Goal: Task Accomplishment & Management: Manage account settings

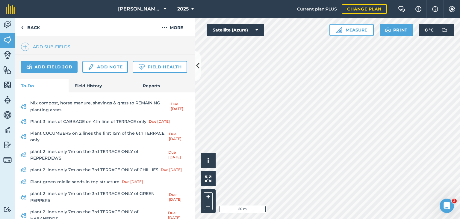
scroll to position [180, 0]
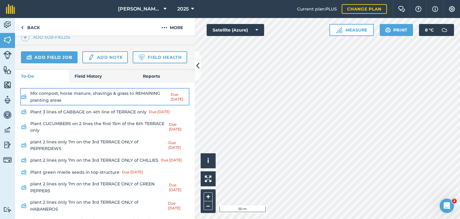
click at [100, 105] on link "Mix compost, horse manure, shavings & grass to REMAINING planting areas Due [DA…" at bounding box center [105, 97] width 168 height 16
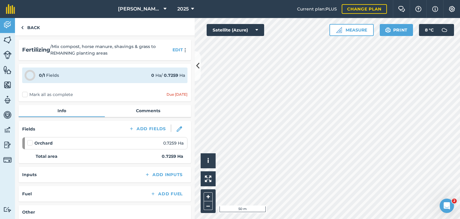
click at [30, 140] on label at bounding box center [30, 140] width 7 height 0
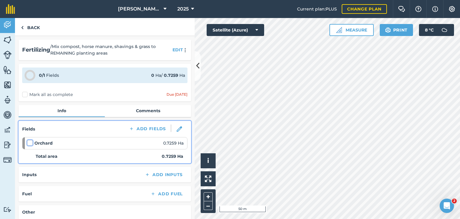
click at [30, 142] on input "checkbox" at bounding box center [29, 142] width 4 height 4
checkbox input "false"
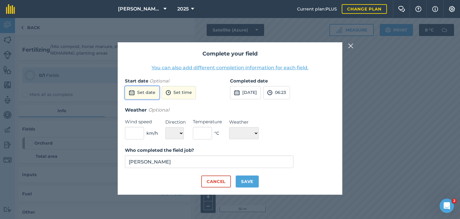
click at [144, 93] on button "Set date" at bounding box center [142, 92] width 34 height 13
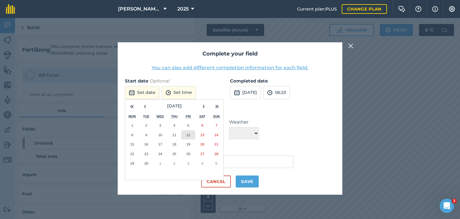
click at [182, 133] on button "12" at bounding box center [188, 135] width 14 height 10
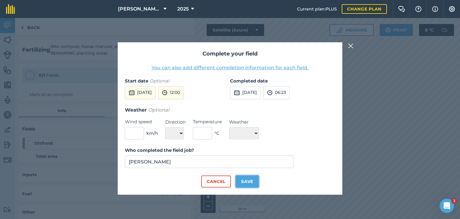
click at [246, 180] on button "Save" at bounding box center [247, 181] width 23 height 12
checkbox input "true"
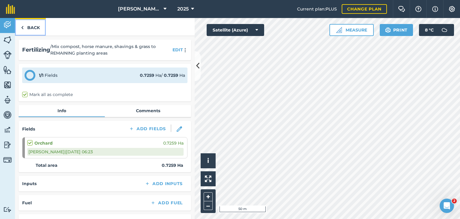
click at [32, 31] on link "Back" at bounding box center [30, 27] width 31 height 18
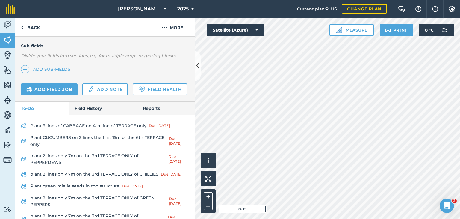
scroll to position [150, 0]
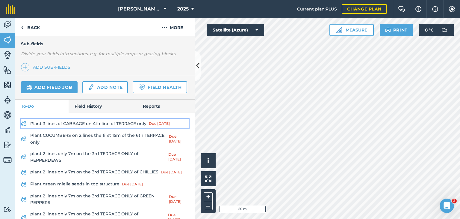
click at [85, 128] on link "Plant 3 lines of CABBAGE on 4th line of TERRACE only Due [DATE]" at bounding box center [105, 124] width 168 height 10
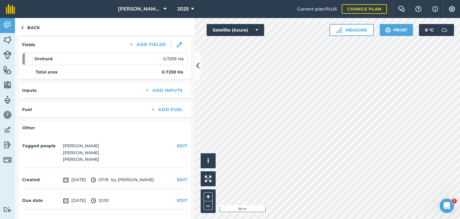
scroll to position [6, 0]
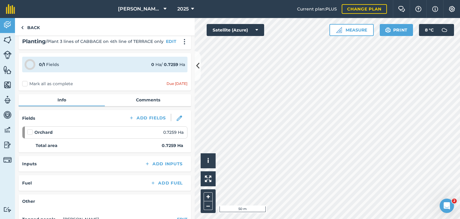
click at [31, 129] on label at bounding box center [30, 129] width 7 height 0
click at [31, 130] on input "checkbox" at bounding box center [29, 131] width 4 height 4
checkbox input "false"
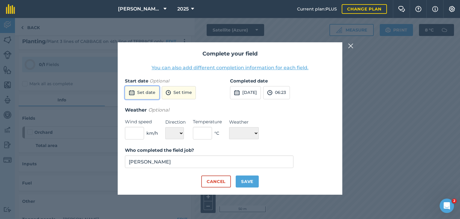
click at [141, 92] on button "Set date" at bounding box center [142, 92] width 34 height 13
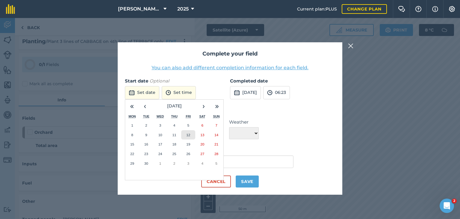
click at [183, 133] on button "12" at bounding box center [188, 135] width 14 height 10
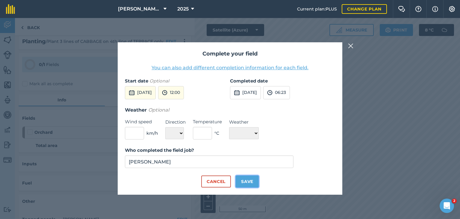
click at [246, 180] on button "Save" at bounding box center [247, 181] width 23 height 12
checkbox input "true"
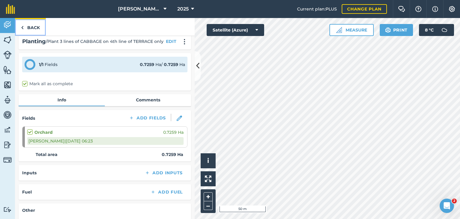
click at [25, 31] on link "Back" at bounding box center [30, 27] width 31 height 18
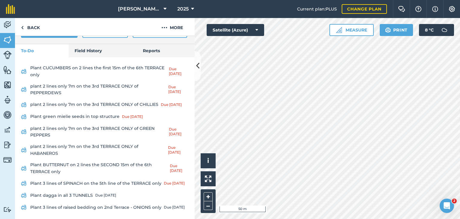
scroll to position [210, 0]
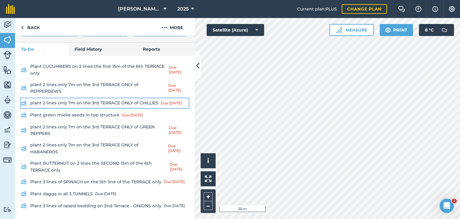
click at [87, 108] on link "plant 2 lines only 7m on the 3rd TERRACE ONLY of CHILLIES Due [DATE]" at bounding box center [105, 103] width 168 height 10
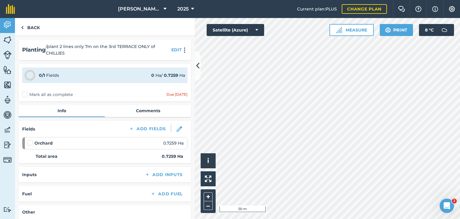
click at [29, 140] on label at bounding box center [30, 140] width 7 height 0
click at [29, 143] on input "checkbox" at bounding box center [29, 142] width 4 height 4
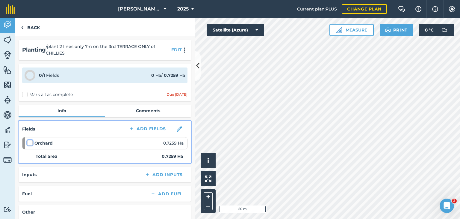
checkbox input "false"
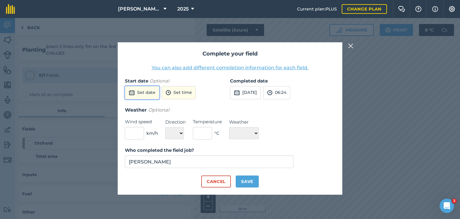
click at [144, 95] on button "Set date" at bounding box center [142, 92] width 34 height 13
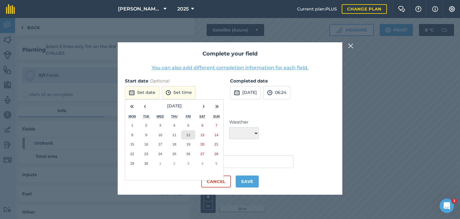
click at [185, 133] on button "12" at bounding box center [188, 135] width 14 height 10
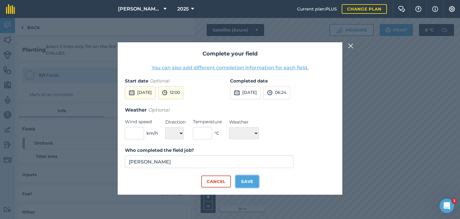
click at [241, 182] on button "Save" at bounding box center [247, 181] width 23 height 12
checkbox input "true"
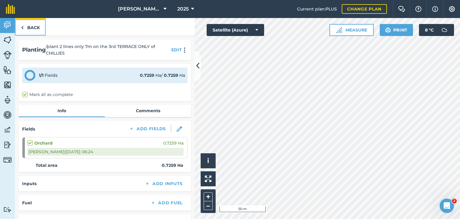
click at [27, 28] on link "Back" at bounding box center [30, 27] width 31 height 18
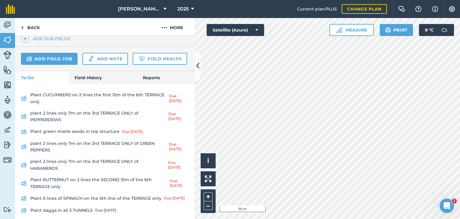
scroll to position [180, 0]
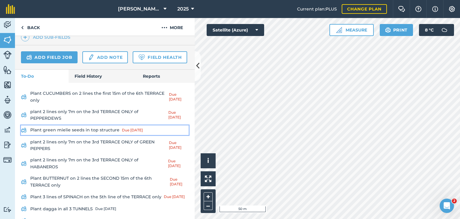
click at [76, 135] on link "Plant green mielie seeds in top structure Due [DATE]" at bounding box center [105, 130] width 168 height 10
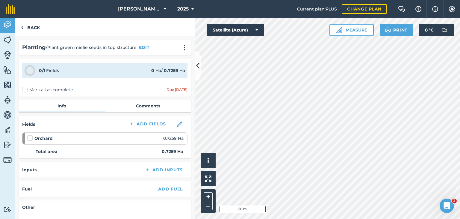
click at [30, 135] on label at bounding box center [30, 135] width 7 height 0
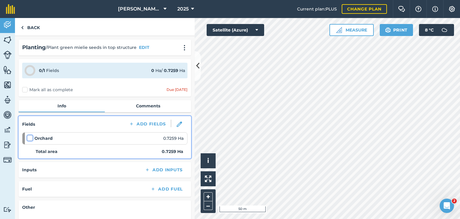
click at [30, 138] on input "checkbox" at bounding box center [29, 137] width 4 height 4
checkbox input "false"
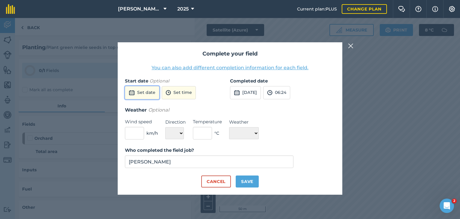
click at [150, 91] on button "Set date" at bounding box center [142, 92] width 34 height 13
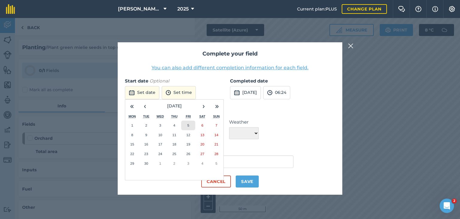
click at [188, 125] on abbr "5" at bounding box center [189, 125] width 2 height 4
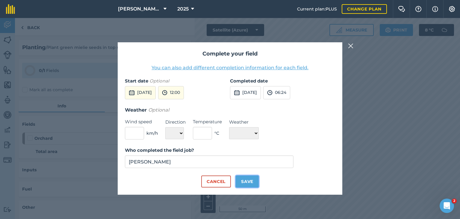
click at [247, 183] on button "Save" at bounding box center [247, 181] width 23 height 12
checkbox input "true"
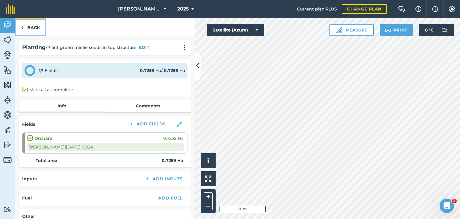
click at [29, 26] on link "Back" at bounding box center [30, 27] width 31 height 18
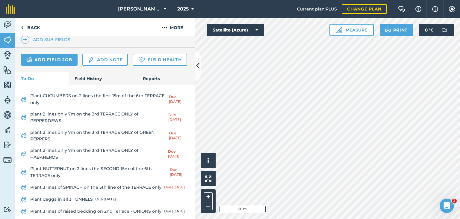
scroll to position [180, 0]
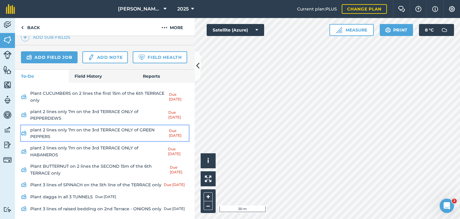
click at [101, 141] on link "plant 2 lines only 7m on the 3rd TERRACE ONLY of GREEN PEPPERS Due [DATE]" at bounding box center [105, 133] width 168 height 16
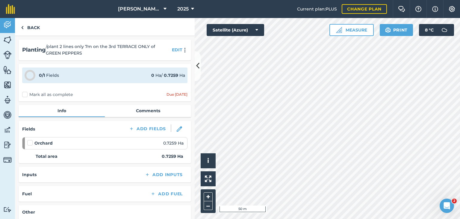
click at [30, 140] on label at bounding box center [30, 140] width 7 height 0
click at [30, 144] on input "checkbox" at bounding box center [29, 142] width 4 height 4
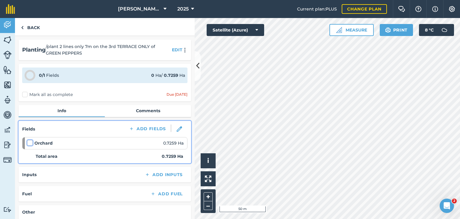
checkbox input "false"
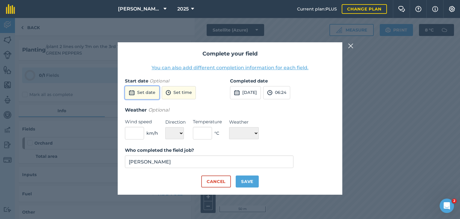
click at [143, 90] on button "Set date" at bounding box center [142, 92] width 34 height 13
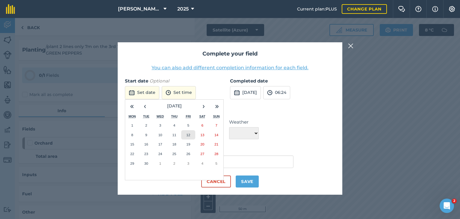
click at [187, 131] on button "12" at bounding box center [188, 135] width 14 height 10
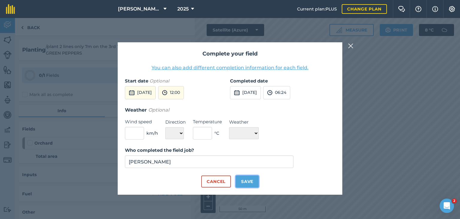
click at [248, 181] on button "Save" at bounding box center [247, 181] width 23 height 12
checkbox input "true"
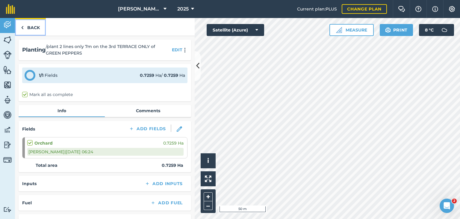
click at [24, 27] on link "Back" at bounding box center [30, 27] width 31 height 18
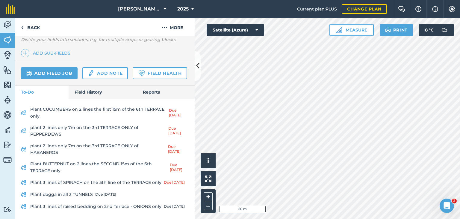
scroll to position [187, 0]
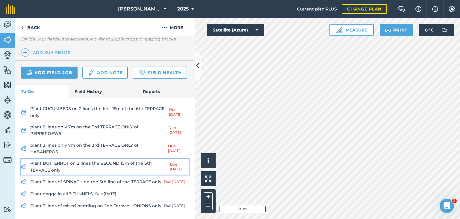
click at [81, 158] on link "Plant BUTTERNUT on 2 lines the SECOND 15m of the 6th TERRACE only Due [DATE]" at bounding box center [105, 166] width 168 height 16
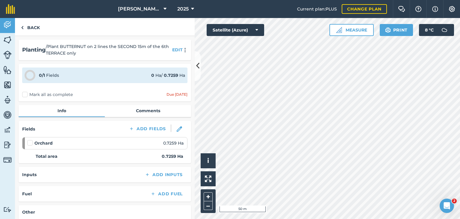
click at [30, 140] on label at bounding box center [30, 140] width 7 height 0
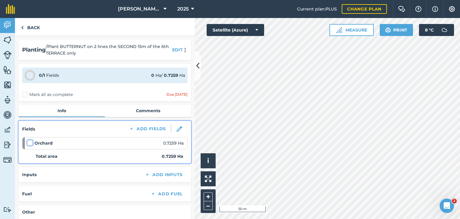
click at [30, 143] on input "checkbox" at bounding box center [29, 142] width 4 height 4
checkbox input "false"
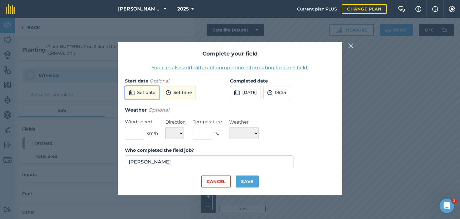
click at [148, 90] on button "Set date" at bounding box center [142, 92] width 34 height 13
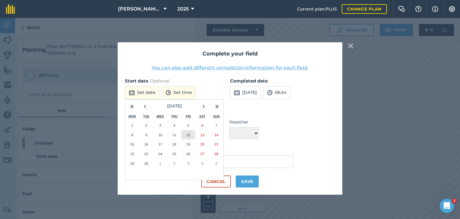
click at [184, 134] on button "12" at bounding box center [188, 135] width 14 height 10
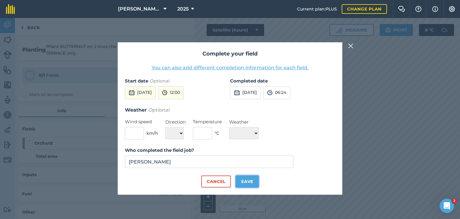
click at [245, 179] on button "Save" at bounding box center [247, 181] width 23 height 12
checkbox input "true"
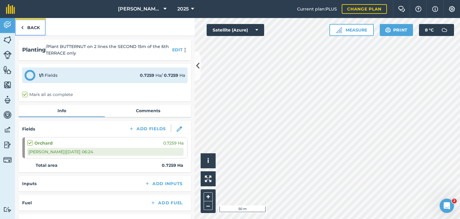
click at [28, 26] on link "Back" at bounding box center [30, 27] width 31 height 18
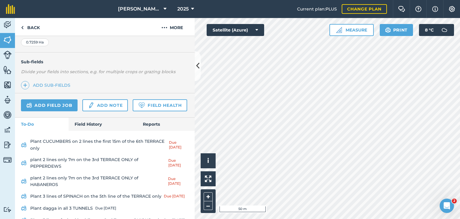
scroll to position [169, 0]
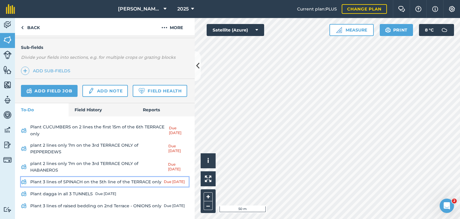
click at [95, 177] on link "Plant 3 lines of SPINACH on the 5th line of the TERRACE only Due [DATE]" at bounding box center [105, 182] width 168 height 10
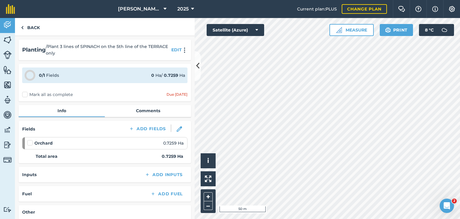
click at [29, 140] on label at bounding box center [30, 140] width 7 height 0
click at [29, 141] on input "checkbox" at bounding box center [29, 142] width 4 height 4
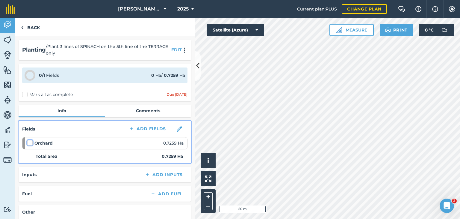
checkbox input "false"
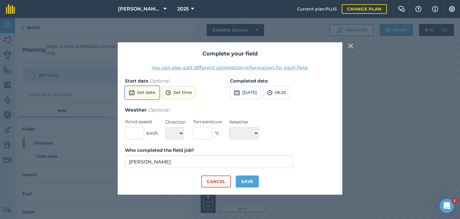
click at [140, 93] on button "Set date" at bounding box center [142, 92] width 34 height 13
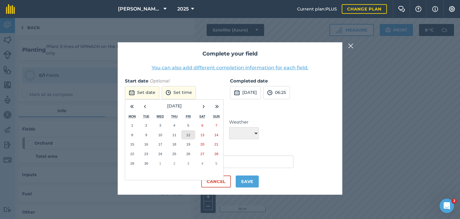
click at [192, 136] on button "12" at bounding box center [188, 135] width 14 height 10
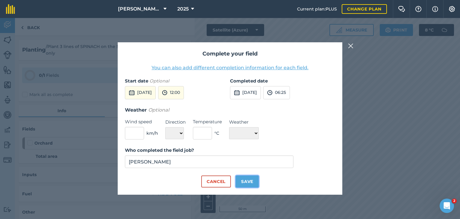
click at [244, 182] on button "Save" at bounding box center [247, 181] width 23 height 12
checkbox input "true"
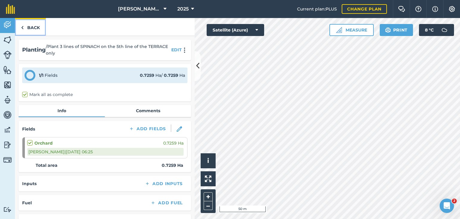
click at [32, 27] on link "Back" at bounding box center [30, 27] width 31 height 18
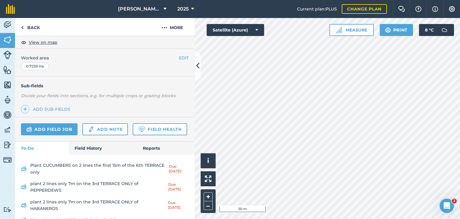
scroll to position [157, 0]
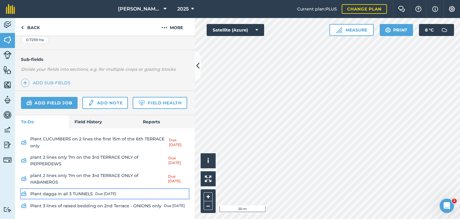
click at [79, 189] on link "Plant dagga in all 3 TUNNELS Due [DATE]" at bounding box center [105, 194] width 168 height 10
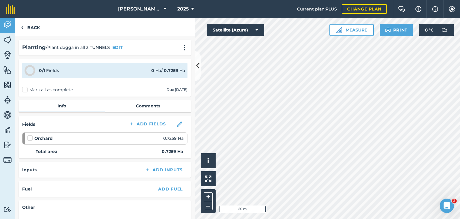
click at [26, 90] on label "Mark all as complete" at bounding box center [47, 90] width 51 height 6
click at [26, 90] on input "Mark all as complete" at bounding box center [24, 89] width 4 height 4
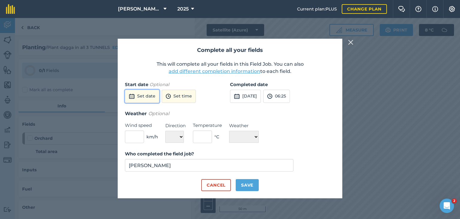
click at [145, 99] on button "Set date" at bounding box center [142, 96] width 34 height 13
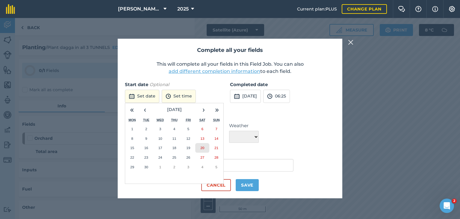
click at [202, 146] on abbr "20" at bounding box center [202, 148] width 4 height 4
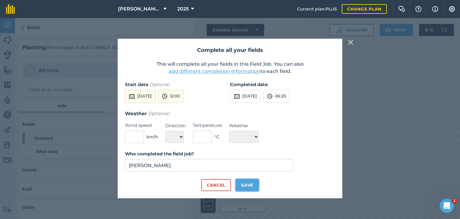
click at [250, 182] on button "Save" at bounding box center [247, 185] width 23 height 12
checkbox input "true"
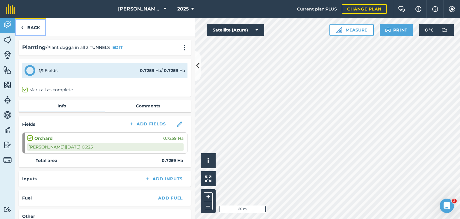
click at [31, 29] on link "Back" at bounding box center [30, 27] width 31 height 18
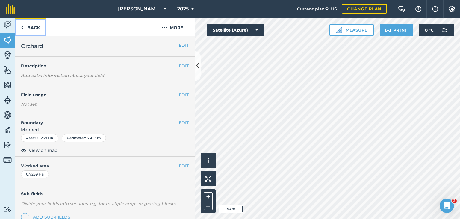
click at [25, 25] on link "Back" at bounding box center [30, 27] width 31 height 18
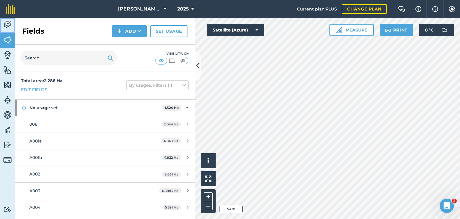
click at [6, 23] on img at bounding box center [7, 24] width 8 height 9
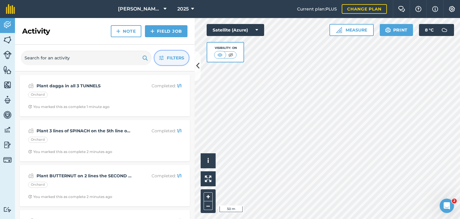
click at [161, 55] on icon "button" at bounding box center [161, 57] width 5 height 5
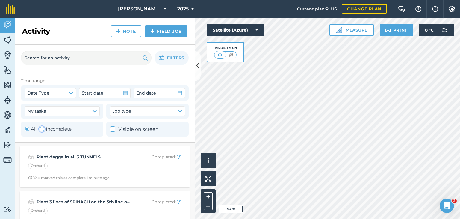
click at [44, 129] on div "Toggle Activity" at bounding box center [42, 128] width 5 height 5
radio input "false"
radio input "true"
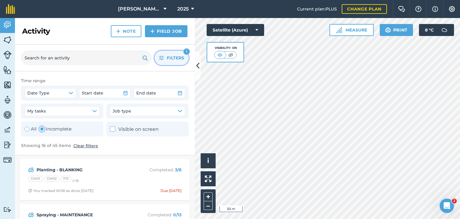
click at [179, 55] on span "Filters" at bounding box center [175, 58] width 17 height 7
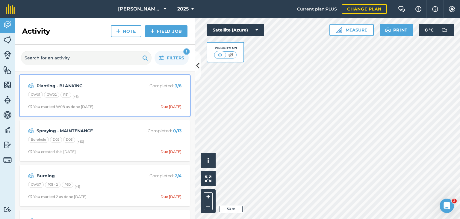
click at [129, 104] on span "You marked W08 as done [DATE] Due [DATE]" at bounding box center [104, 106] width 153 height 5
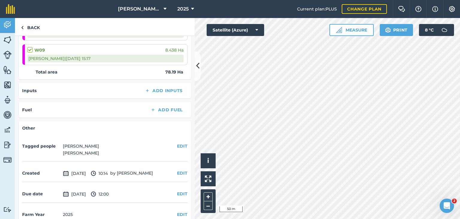
scroll to position [226, 0]
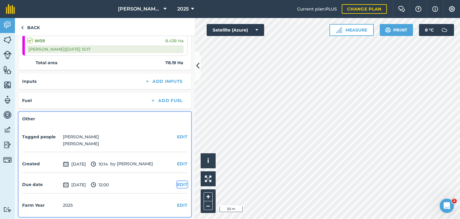
click at [181, 181] on button "EDIT" at bounding box center [182, 184] width 10 height 7
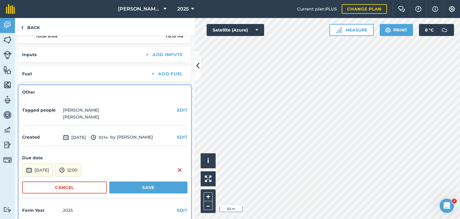
scroll to position [257, 0]
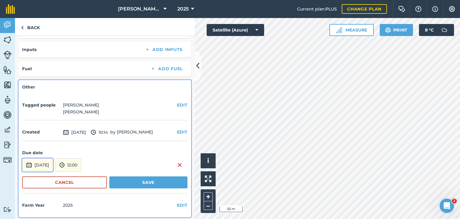
drag, startPoint x: 61, startPoint y: 163, endPoint x: 65, endPoint y: 163, distance: 4.5
click at [53, 162] on button "[DATE]" at bounding box center [37, 164] width 31 height 13
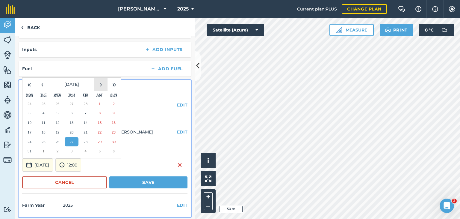
click at [101, 83] on button "›" at bounding box center [100, 84] width 13 height 13
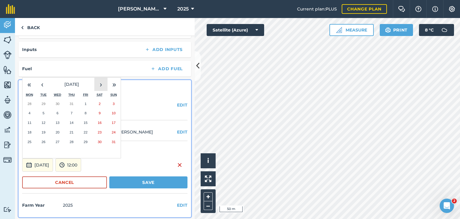
click at [101, 83] on button "›" at bounding box center [100, 84] width 13 height 13
click at [83, 140] on button "31" at bounding box center [85, 142] width 14 height 10
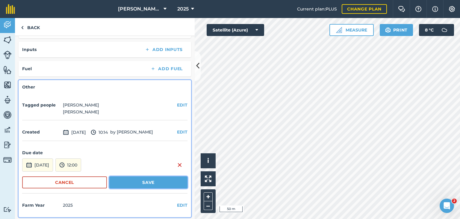
click at [138, 181] on button "Save" at bounding box center [148, 182] width 78 height 12
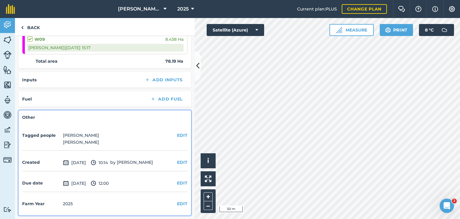
scroll to position [226, 0]
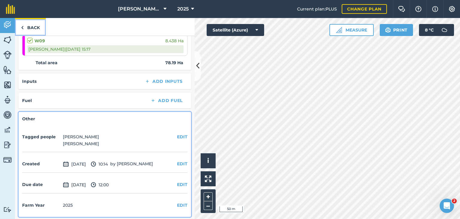
click at [35, 28] on link "Back" at bounding box center [30, 27] width 31 height 18
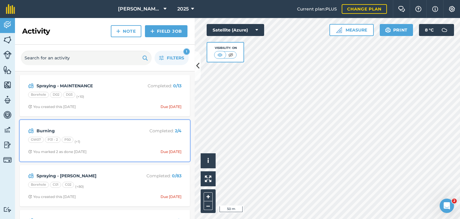
click at [137, 138] on div "GW07 P31 - 2 P50 (+ 1 )" at bounding box center [104, 141] width 153 height 8
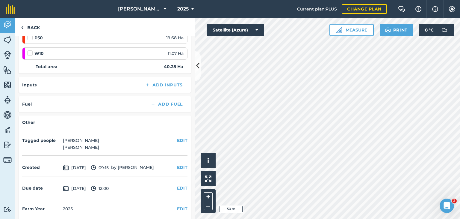
scroll to position [154, 0]
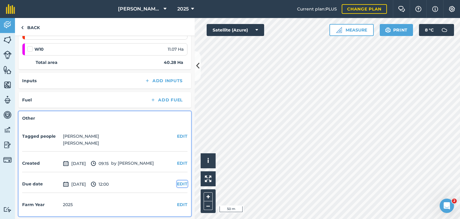
click at [179, 183] on button "EDIT" at bounding box center [182, 183] width 10 height 7
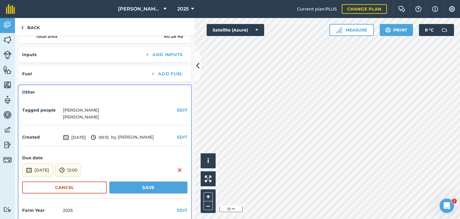
scroll to position [186, 0]
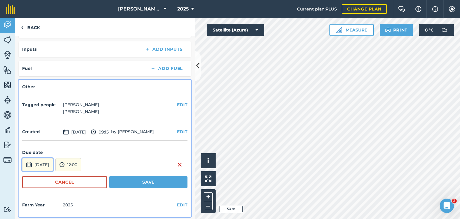
click at [53, 161] on button "[DATE]" at bounding box center [37, 164] width 31 height 13
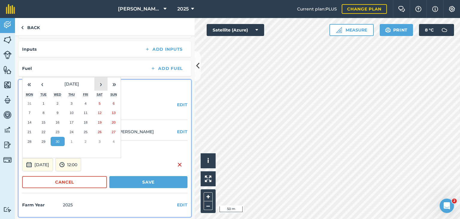
click at [103, 87] on button "›" at bounding box center [100, 83] width 13 height 13
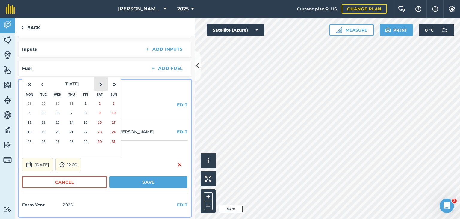
click at [103, 87] on button "›" at bounding box center [100, 83] width 13 height 13
click at [87, 138] on button "28" at bounding box center [85, 142] width 14 height 10
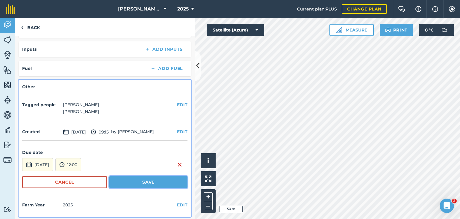
click at [175, 181] on button "Save" at bounding box center [148, 182] width 78 height 12
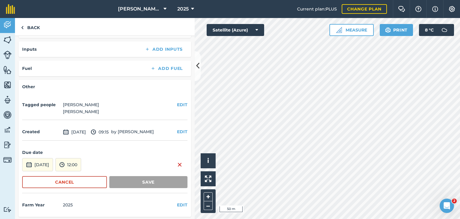
scroll to position [154, 0]
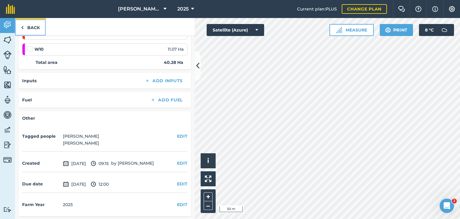
click at [29, 30] on link "Back" at bounding box center [30, 27] width 31 height 18
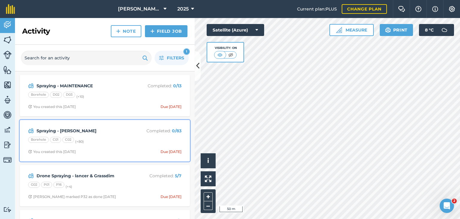
click at [114, 139] on div "Borehole C01 C02 (+ 80 )" at bounding box center [104, 141] width 153 height 8
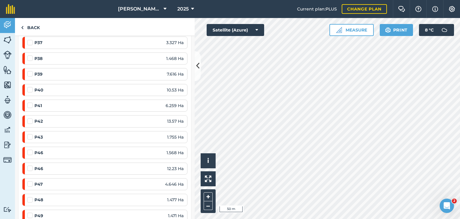
scroll to position [1049, 0]
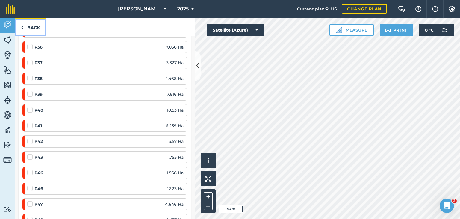
click at [32, 30] on link "Back" at bounding box center [30, 27] width 31 height 18
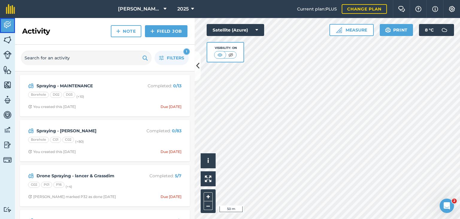
click at [10, 22] on img at bounding box center [7, 24] width 8 height 9
